Goal: Connect with others: Establish contact or relationships with other users

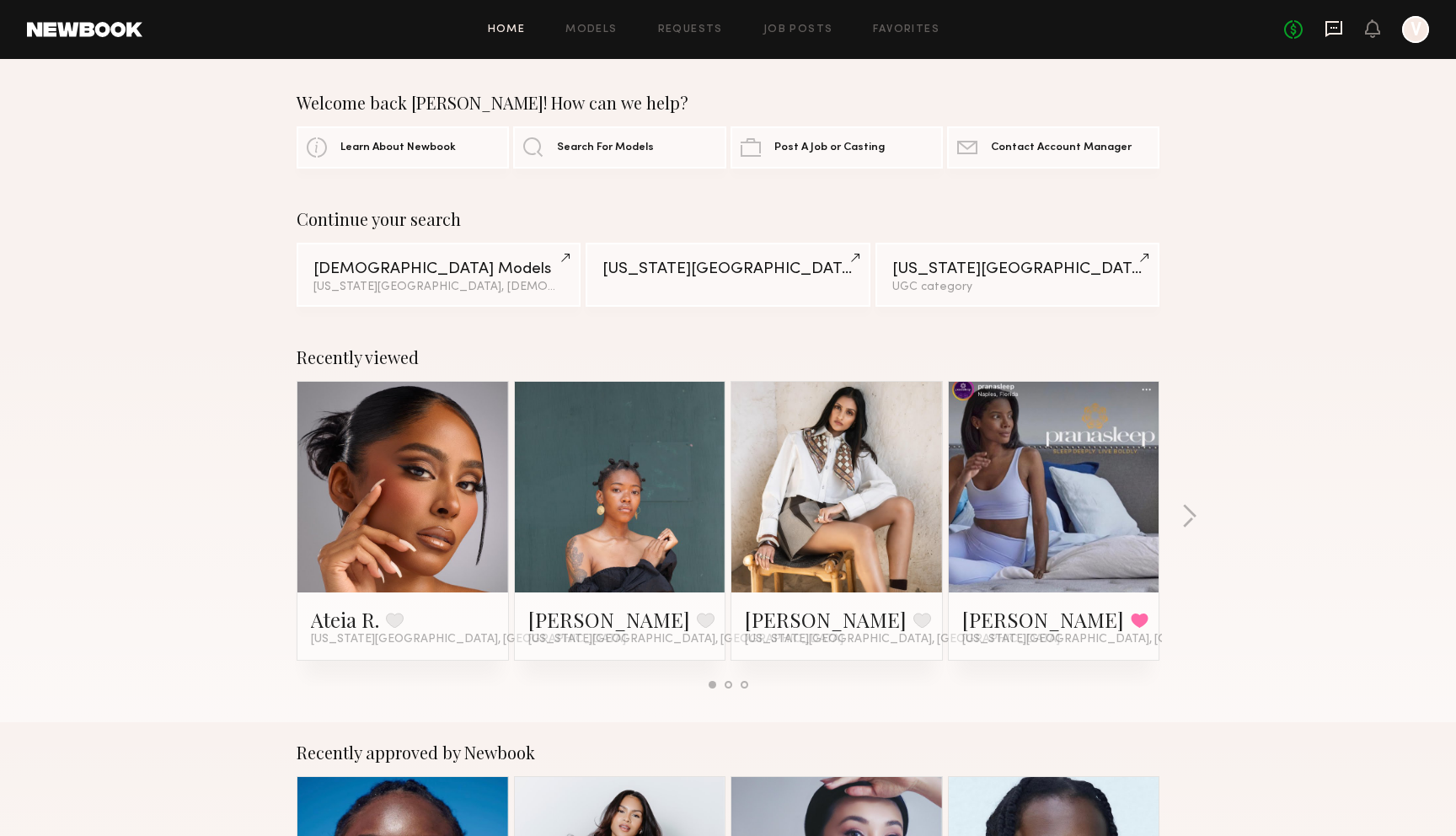
click at [1334, 34] on icon at bounding box center [1334, 28] width 17 height 16
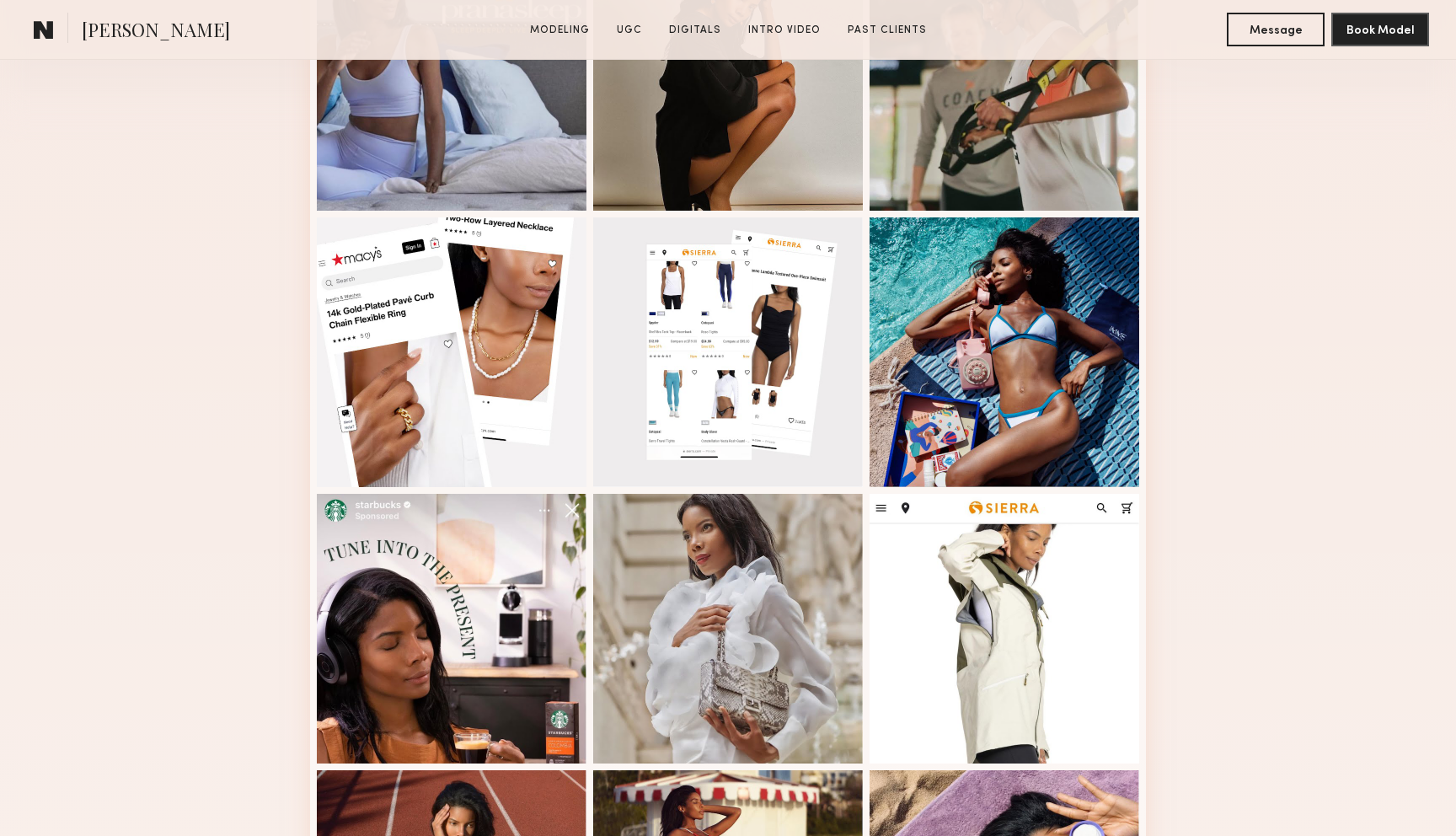
scroll to position [598, 0]
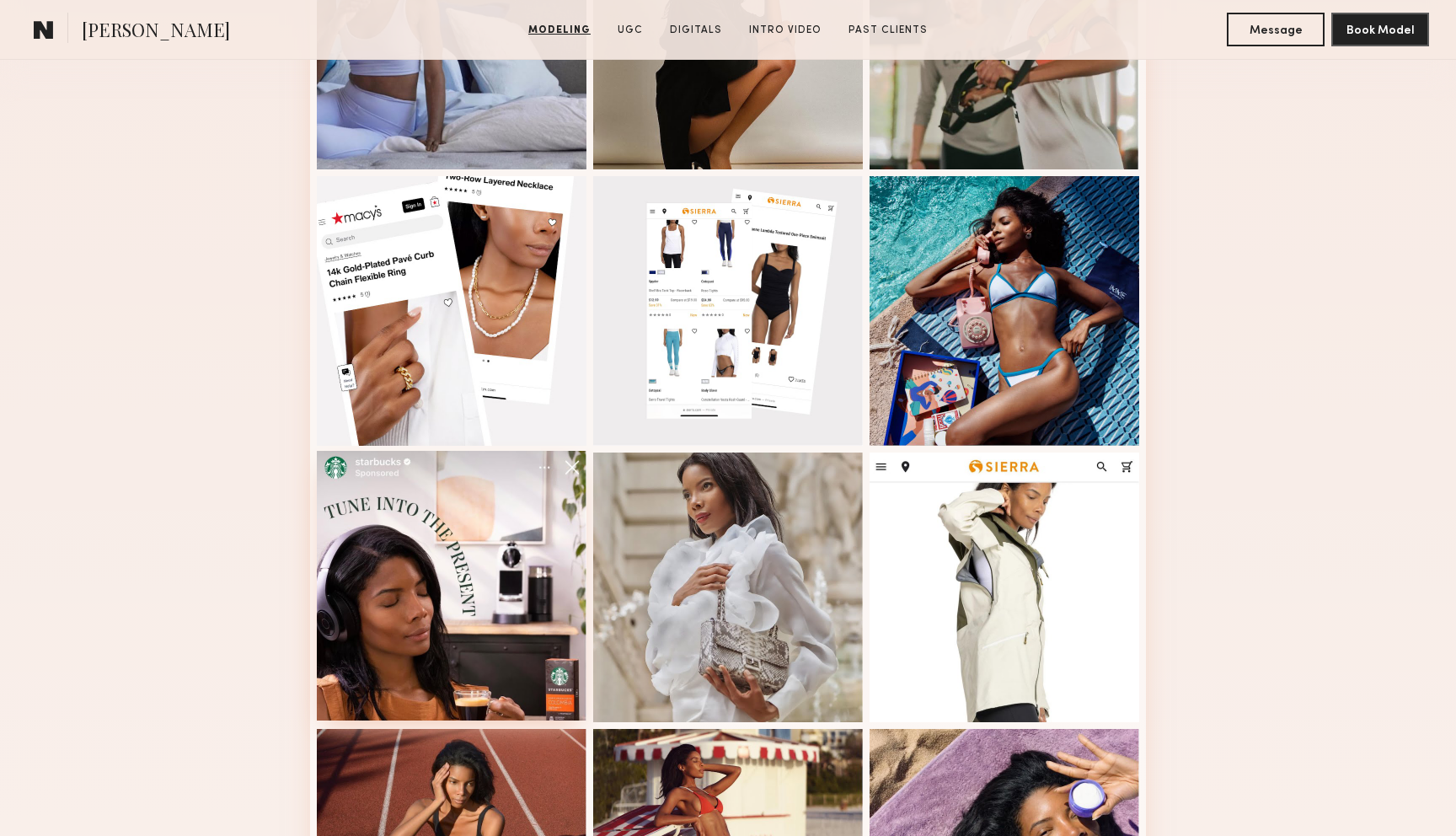
click at [524, 514] on div at bounding box center [452, 585] width 270 height 270
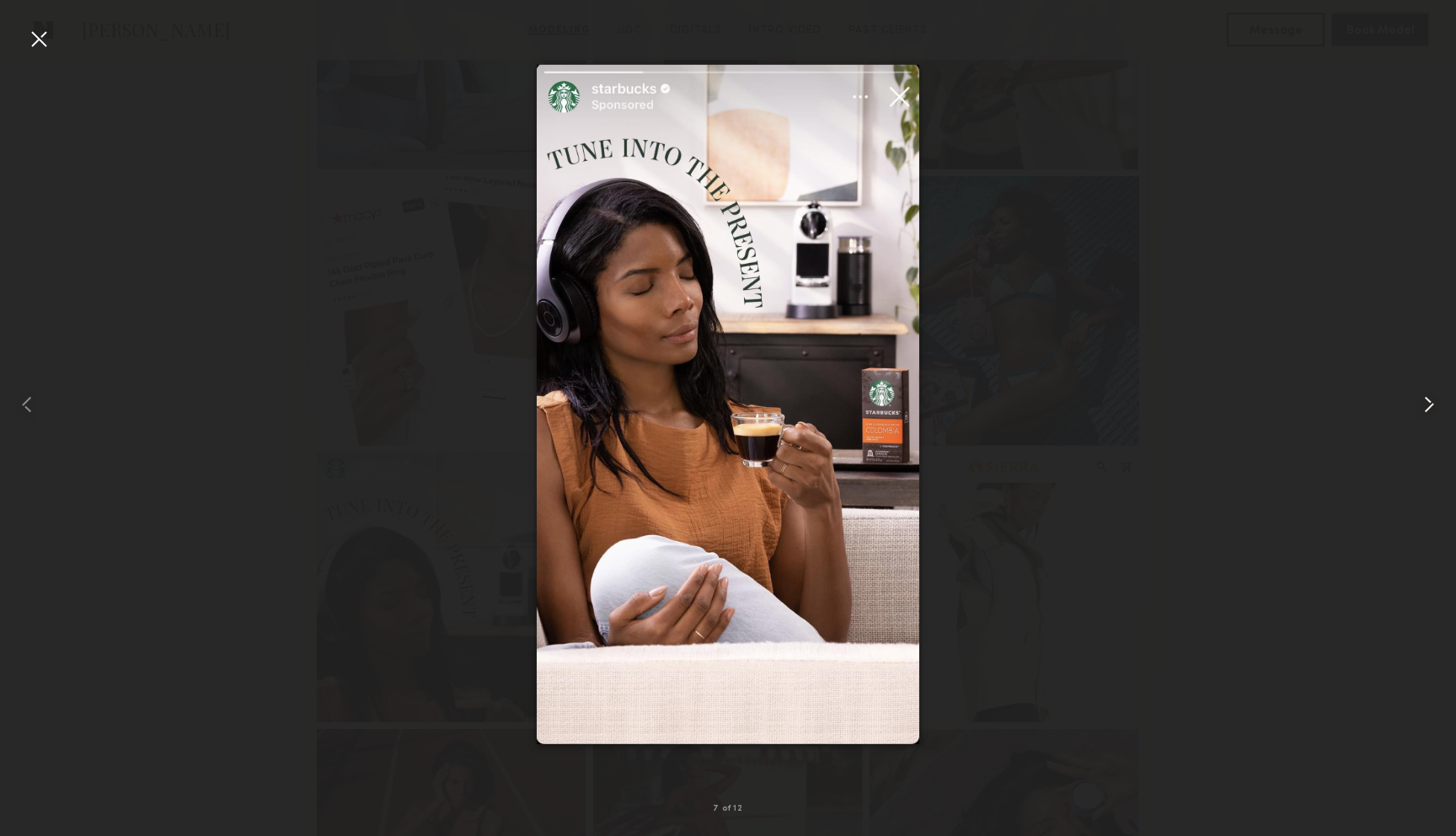
click at [1431, 52] on div at bounding box center [1427, 404] width 58 height 755
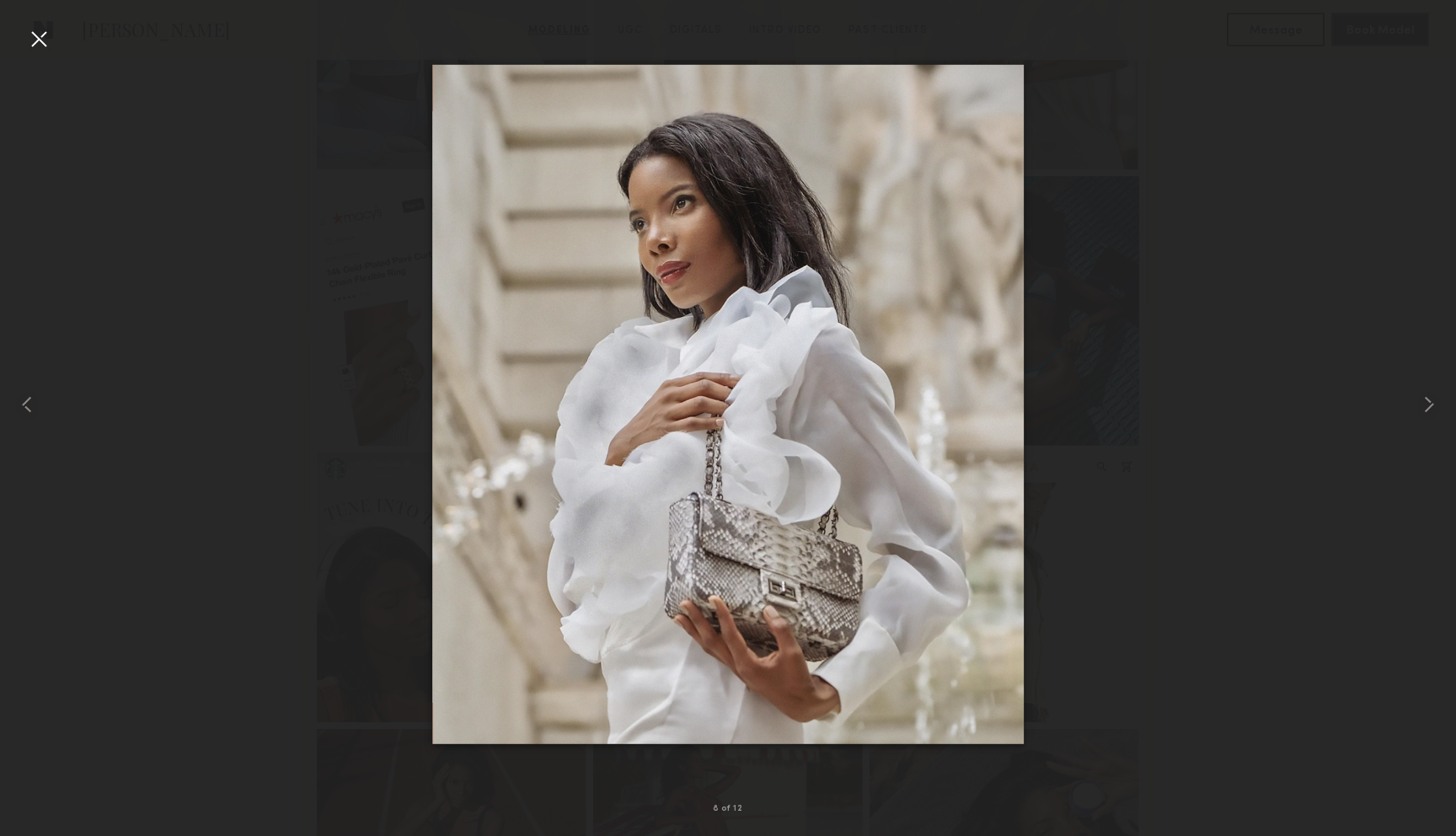
click at [33, 37] on div at bounding box center [38, 38] width 27 height 27
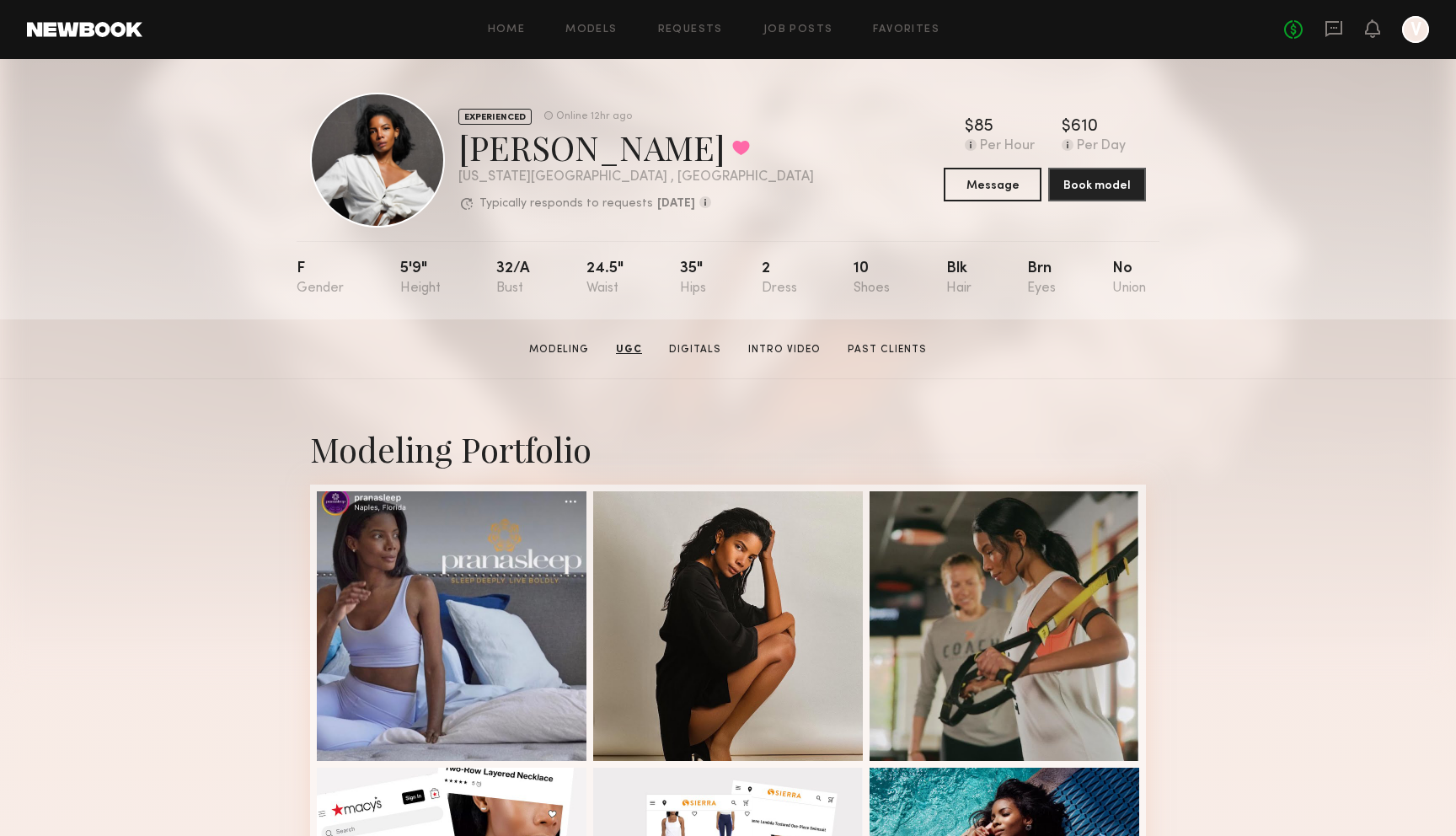
scroll to position [0, 0]
